Goal: Information Seeking & Learning: Learn about a topic

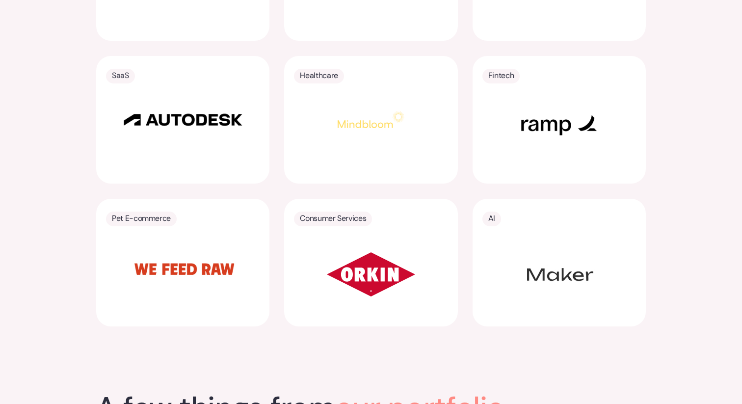
scroll to position [1908, 0]
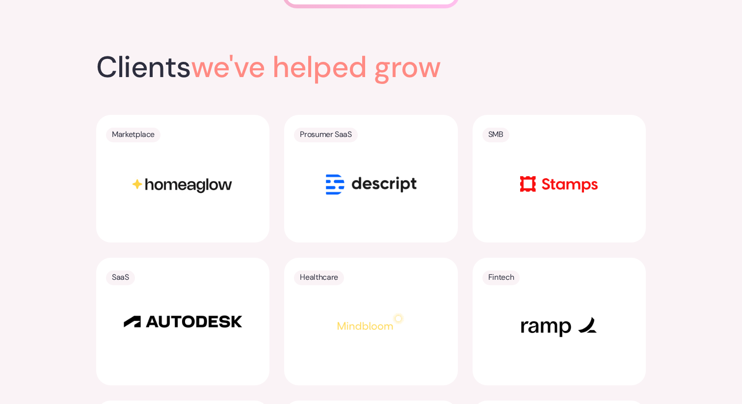
click at [367, 156] on img at bounding box center [371, 184] width 123 height 61
click at [320, 128] on p "Prosumer SaaS" at bounding box center [326, 135] width 52 height 14
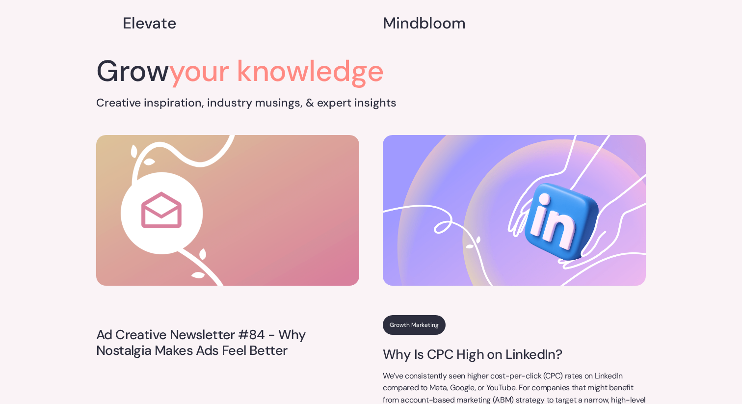
scroll to position [3417, 0]
click at [307, 242] on img at bounding box center [227, 209] width 263 height 151
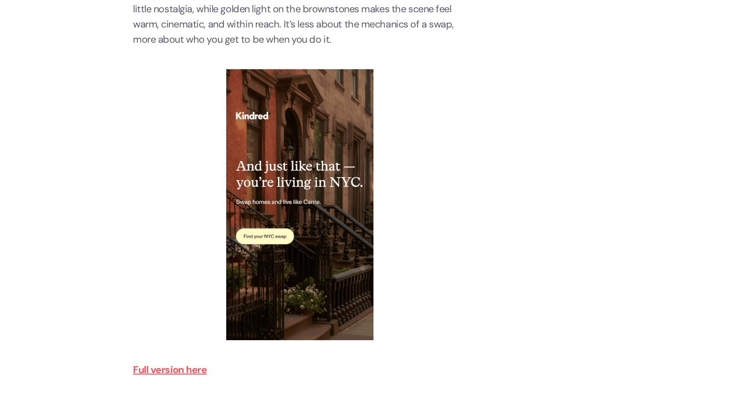
scroll to position [1781, 0]
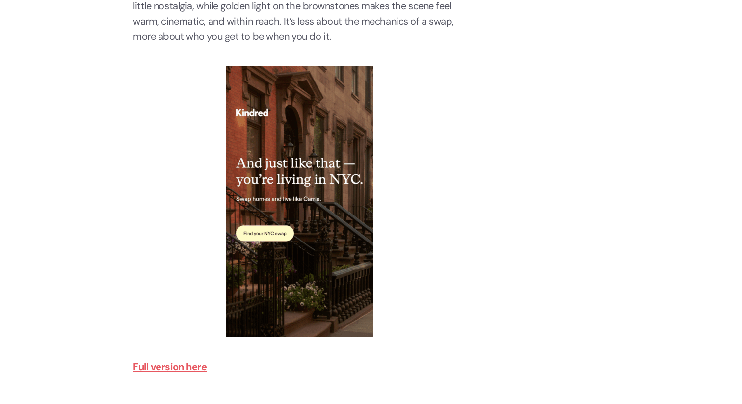
click at [187, 373] on strong "Full version here" at bounding box center [170, 366] width 74 height 13
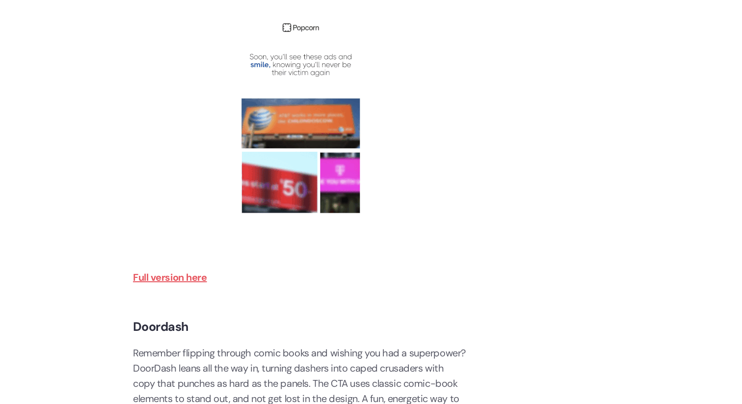
scroll to position [2406, 0]
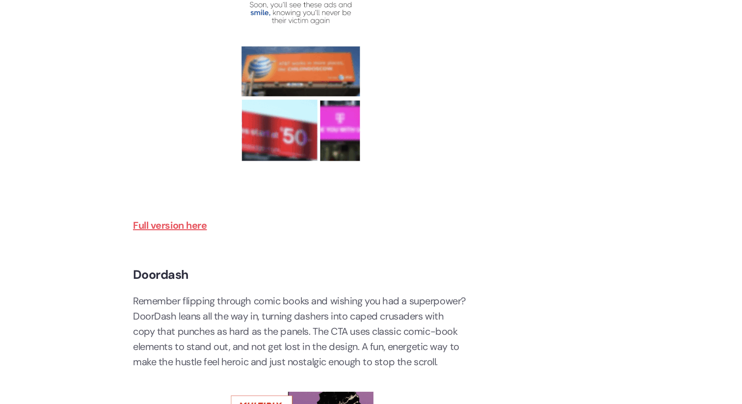
click at [184, 227] on strong "Full version here" at bounding box center [170, 225] width 74 height 13
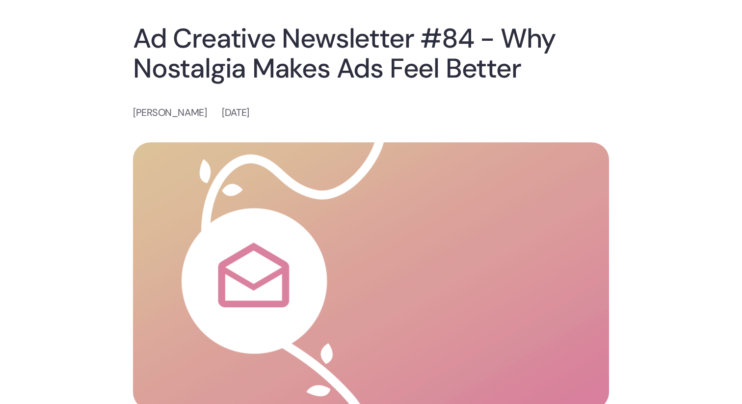
scroll to position [0, 0]
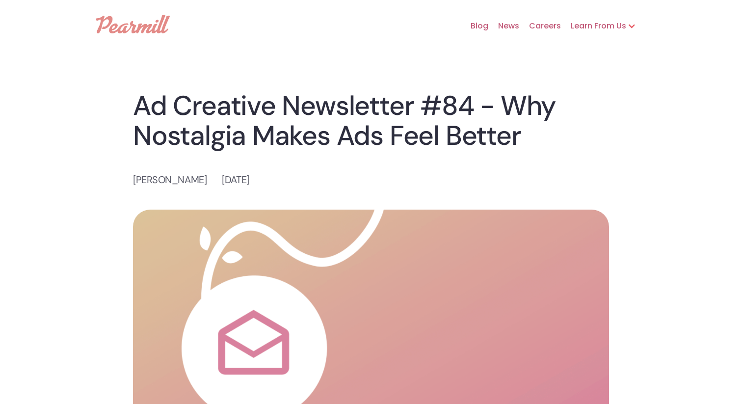
click at [126, 21] on img at bounding box center [133, 24] width 74 height 19
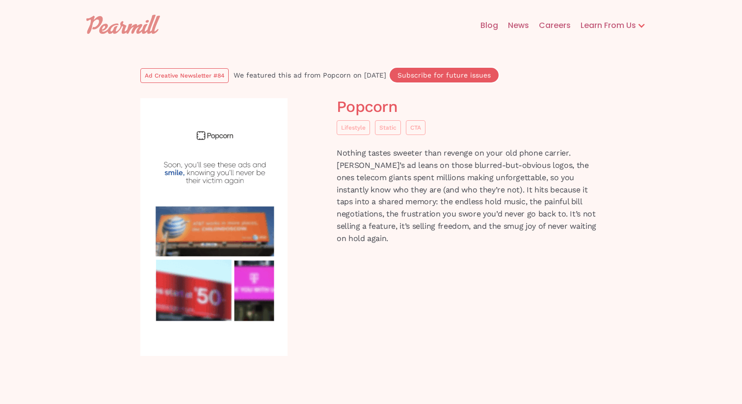
click at [511, 26] on link "News" at bounding box center [513, 25] width 31 height 31
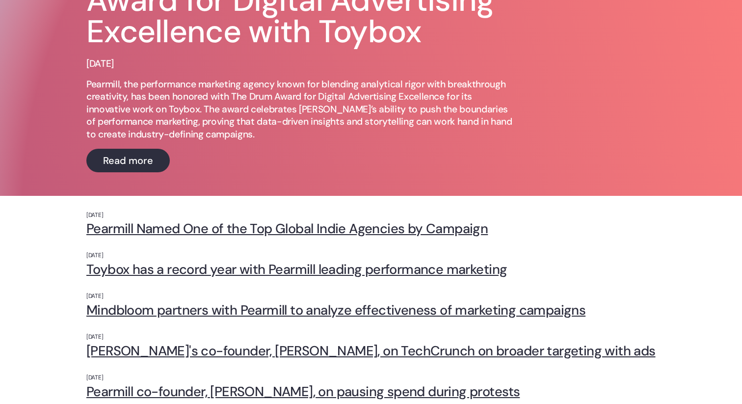
scroll to position [96, 0]
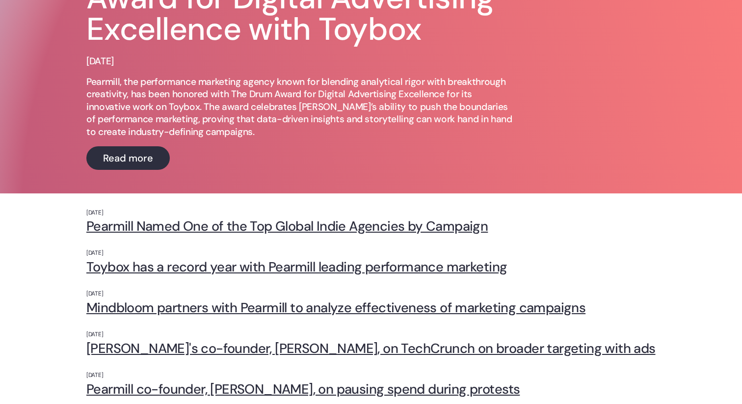
click at [310, 225] on link "Pearmill Named One of the Top Global Indie Agencies by Campaign" at bounding box center [370, 225] width 569 height 15
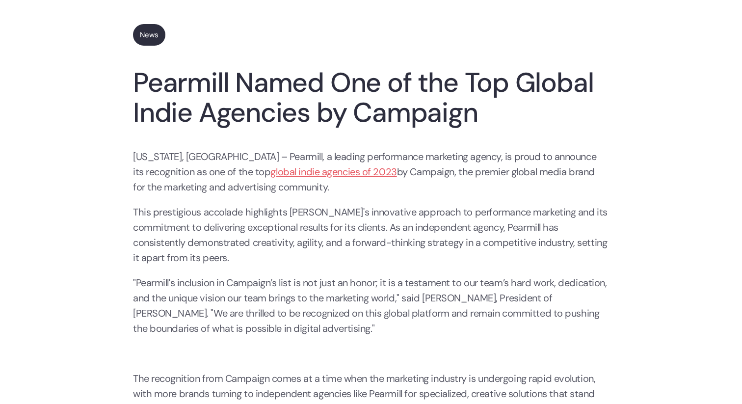
scroll to position [50, 0]
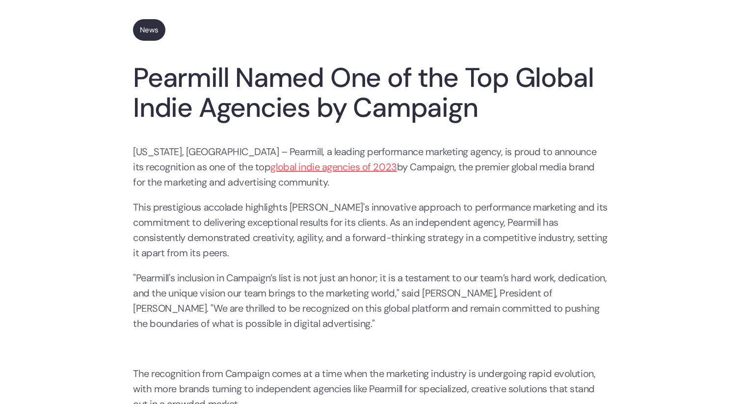
click at [278, 164] on link "global indie agencies of 2023" at bounding box center [333, 166] width 126 height 13
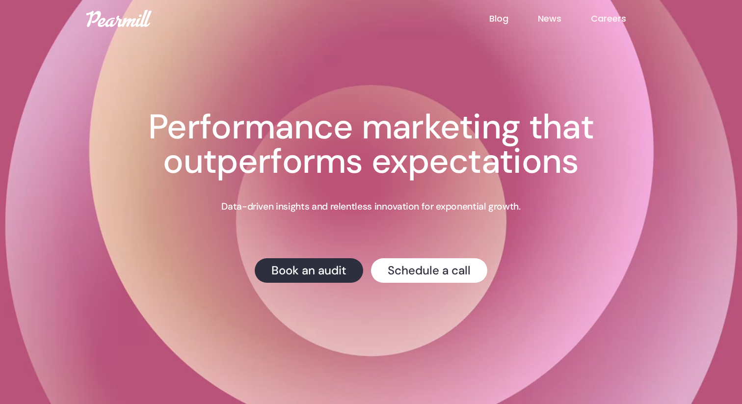
click at [609, 22] on link "Careers" at bounding box center [623, 18] width 65 height 13
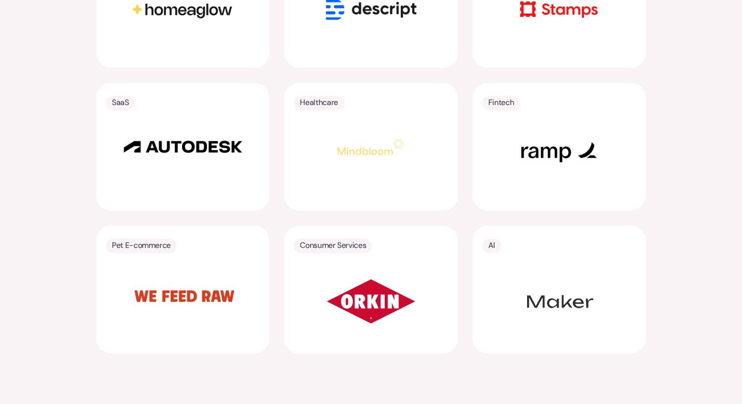
scroll to position [2087, 0]
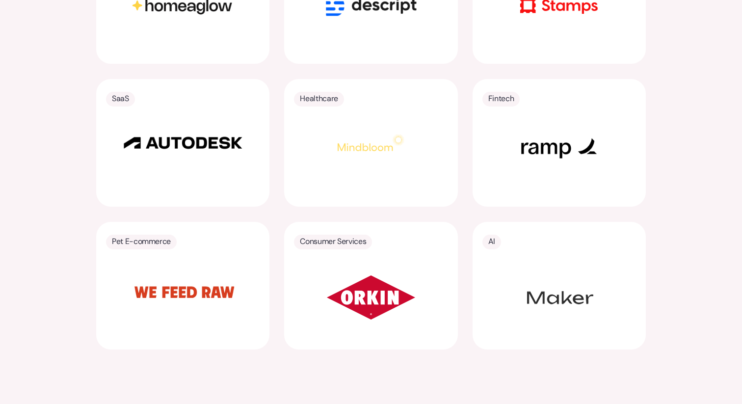
click at [368, 279] on img at bounding box center [370, 297] width 147 height 74
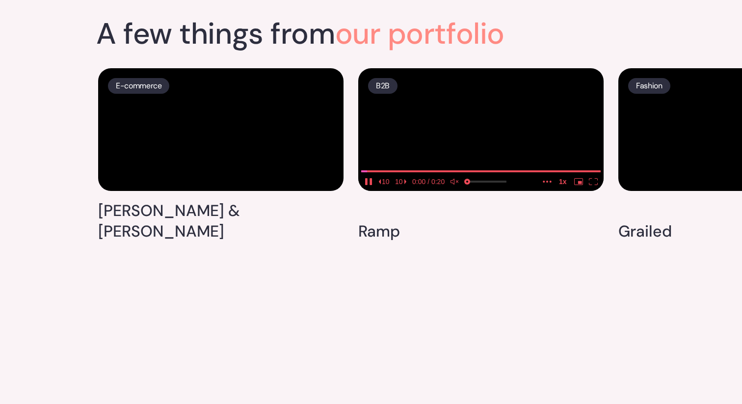
scroll to position [2490, 0]
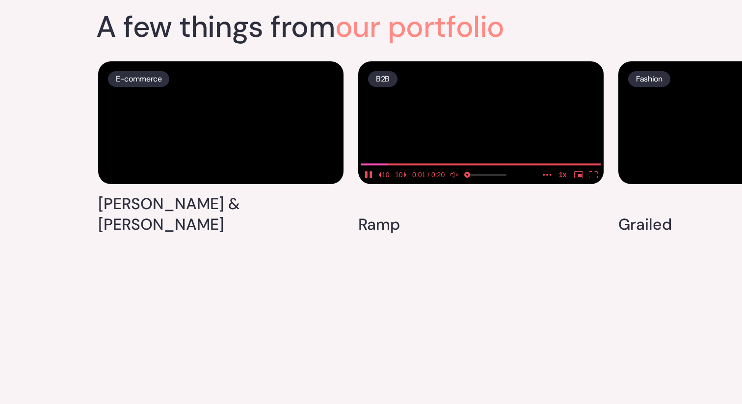
click at [419, 82] on video at bounding box center [480, 122] width 245 height 123
click at [382, 181] on media-seek-backward-button "10" at bounding box center [384, 174] width 17 height 13
click at [370, 184] on media-control-bar "10 10" at bounding box center [480, 174] width 245 height 19
click at [370, 181] on media-play-button "play" at bounding box center [368, 174] width 15 height 13
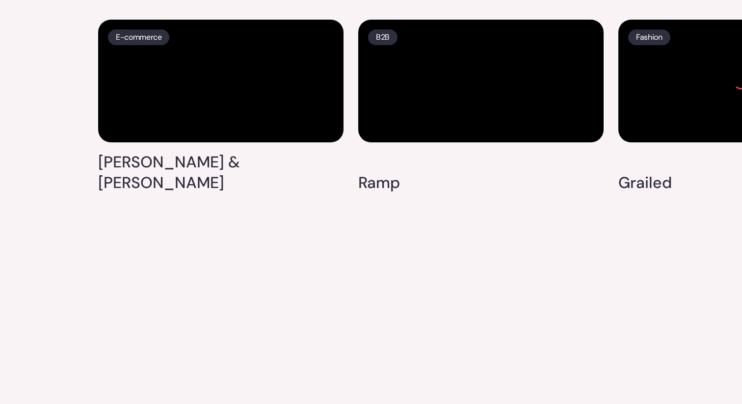
scroll to position [2604, 0]
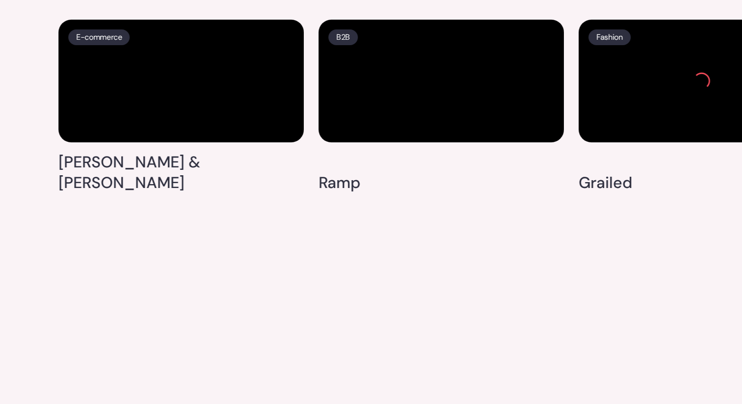
click at [347, 193] on h4 "Ramp" at bounding box center [339, 183] width 42 height 21
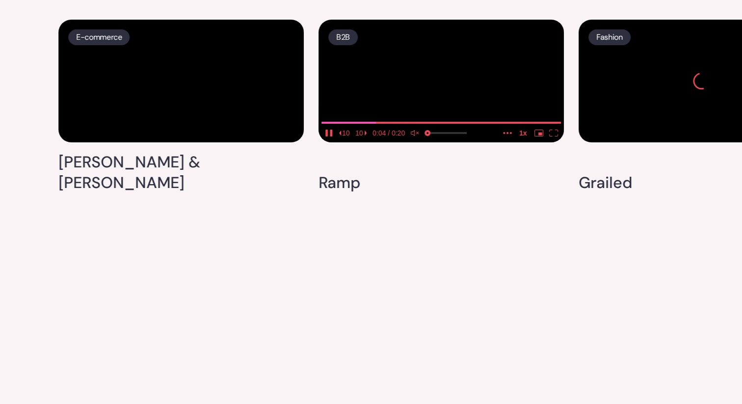
click at [452, 65] on video at bounding box center [440, 81] width 245 height 123
click at [452, 52] on video at bounding box center [440, 81] width 245 height 123
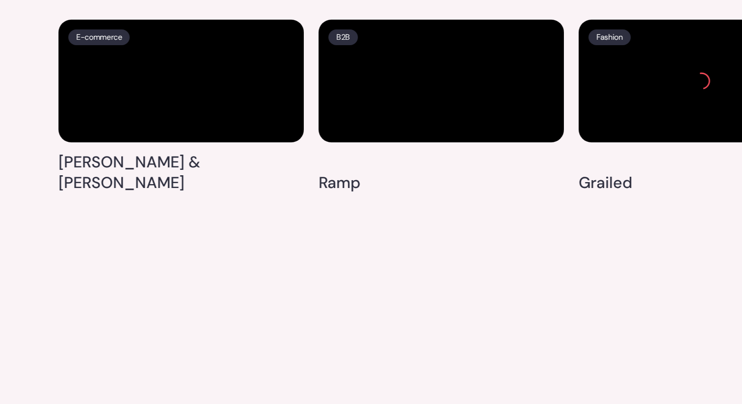
click at [346, 38] on p "B2B" at bounding box center [343, 37] width 14 height 14
click at [686, 142] on video at bounding box center [700, 81] width 245 height 123
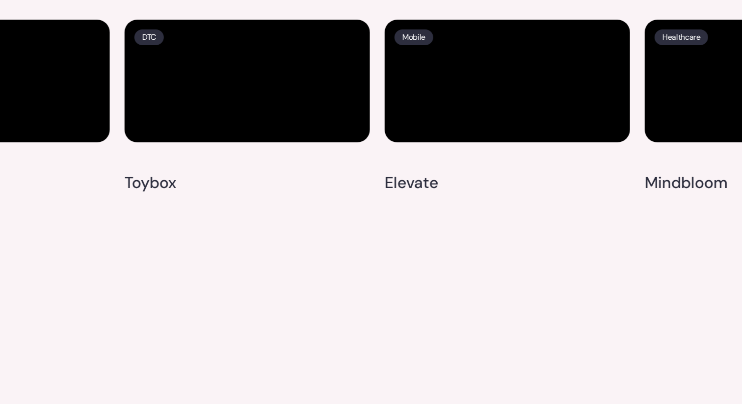
scroll to position [2752, 0]
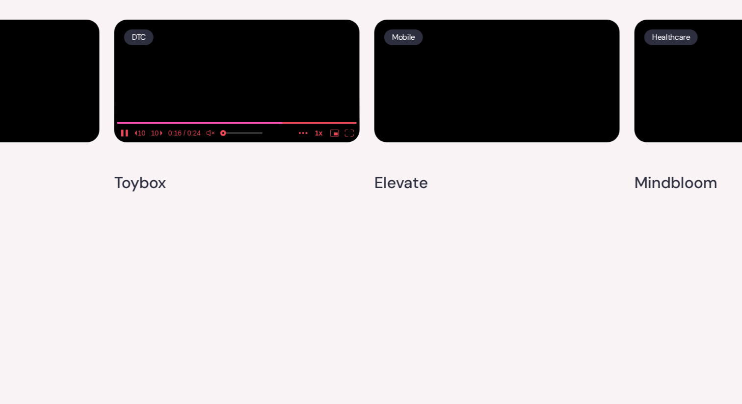
click at [210, 136] on icon "unmute" at bounding box center [209, 133] width 4 height 6
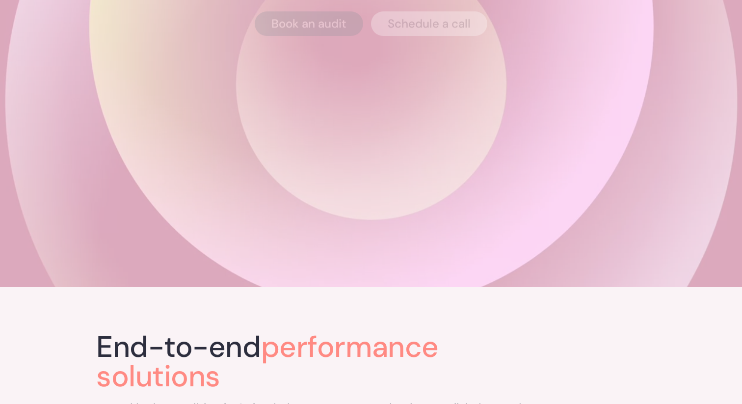
scroll to position [0, 0]
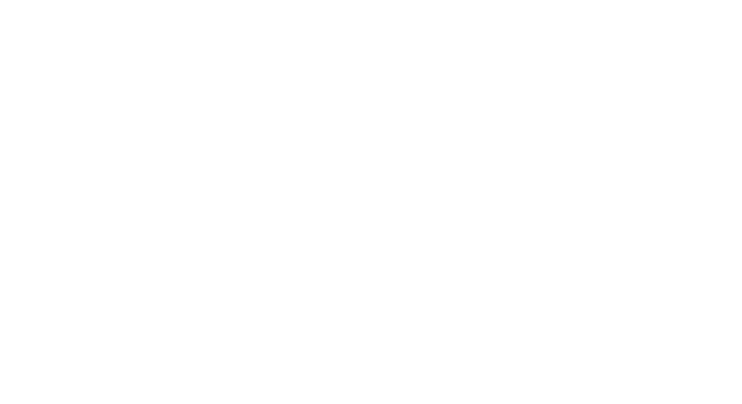
scroll to position [310, 0]
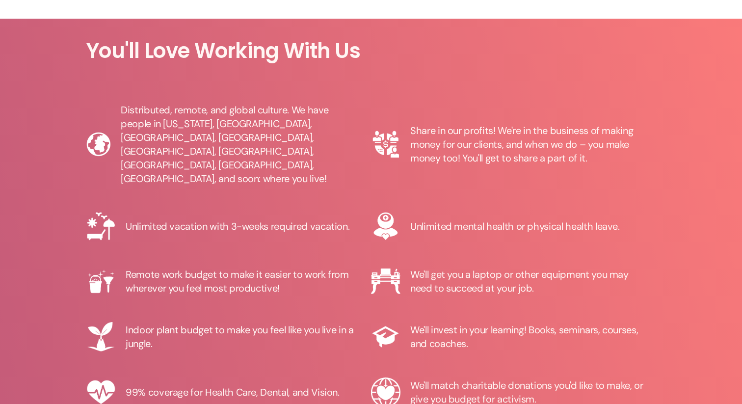
scroll to position [1311, 0]
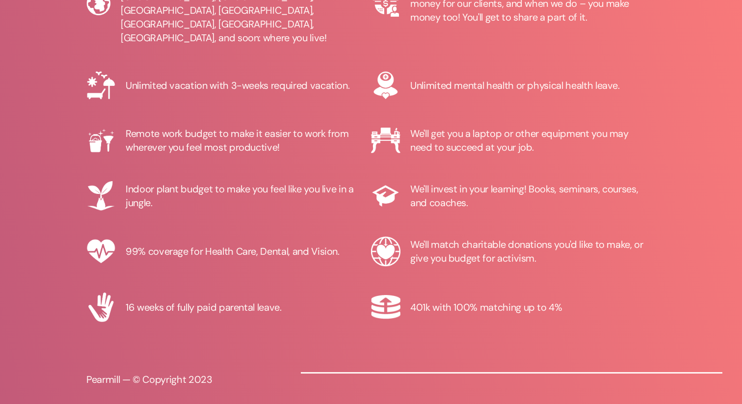
scroll to position [1434, 0]
